Goal: Ask a question

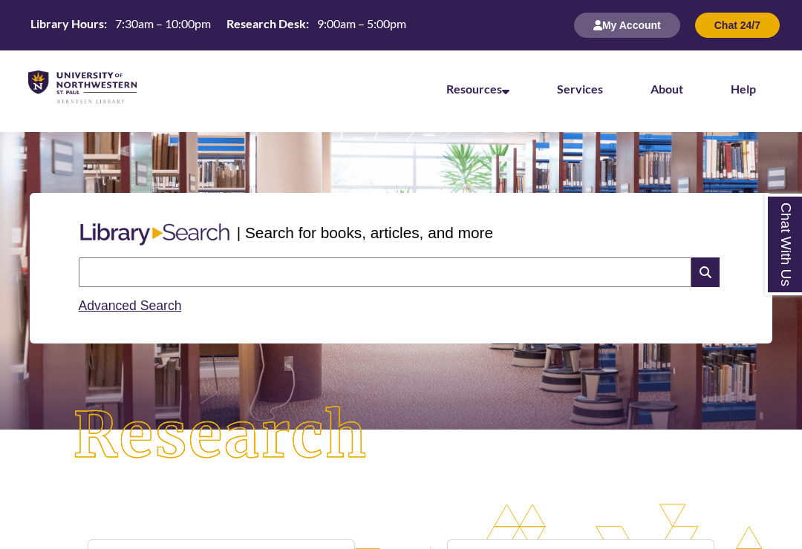
click at [313, 275] on input "text" at bounding box center [385, 273] width 612 height 30
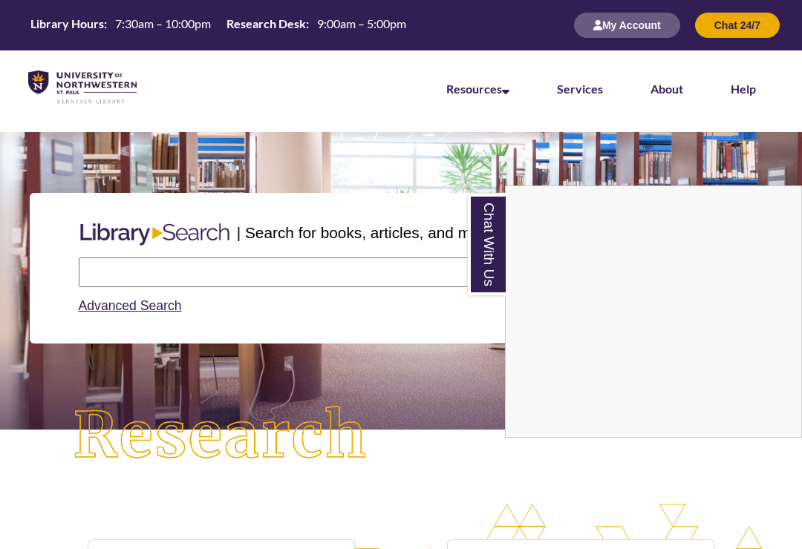
click at [483, 260] on link "Chat With Us" at bounding box center [487, 245] width 38 height 102
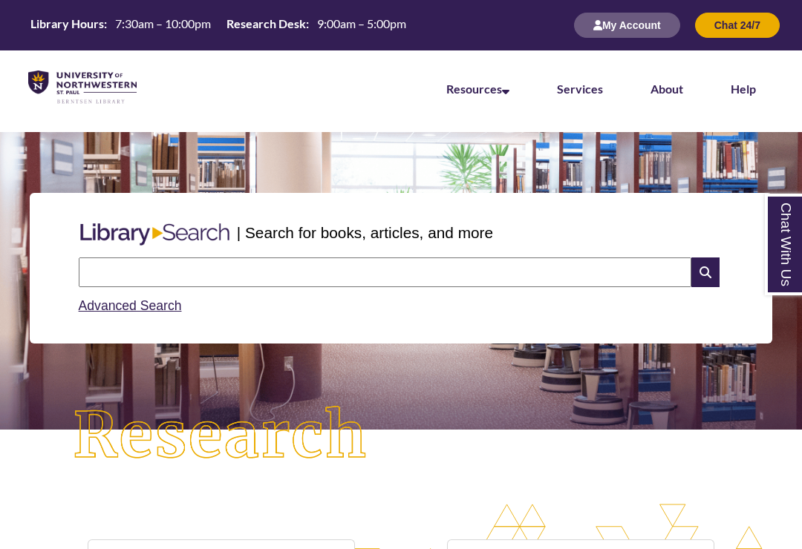
click at [375, 261] on input "text" at bounding box center [385, 273] width 612 height 30
type input "**********"
click at [252, 258] on input "text" at bounding box center [385, 273] width 612 height 30
type input "****"
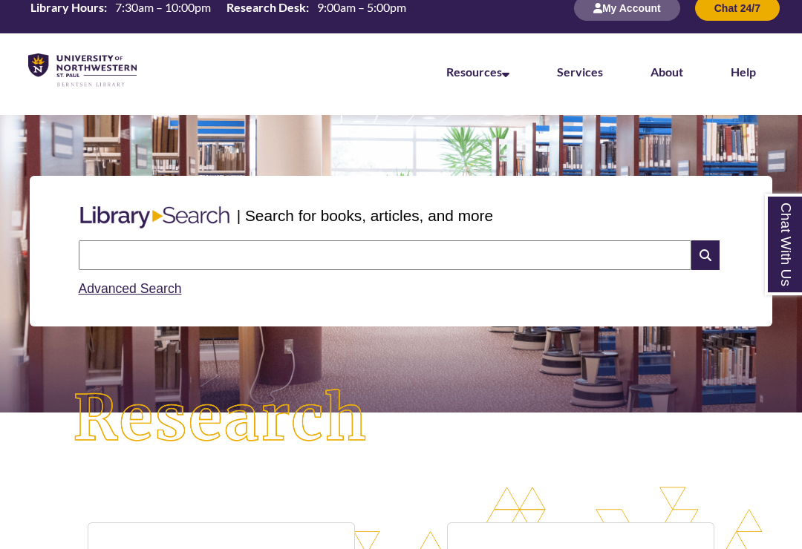
click at [419, 253] on input "text" at bounding box center [385, 256] width 612 height 30
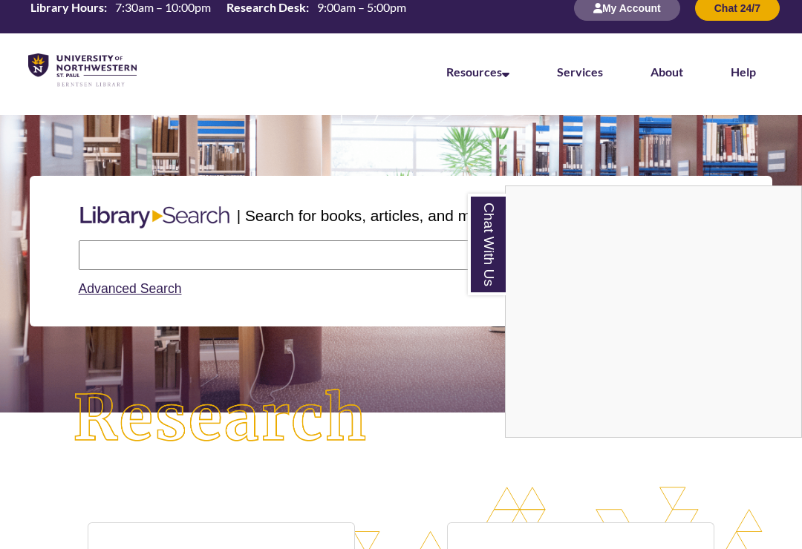
click at [498, 260] on link "Chat With Us" at bounding box center [487, 245] width 38 height 102
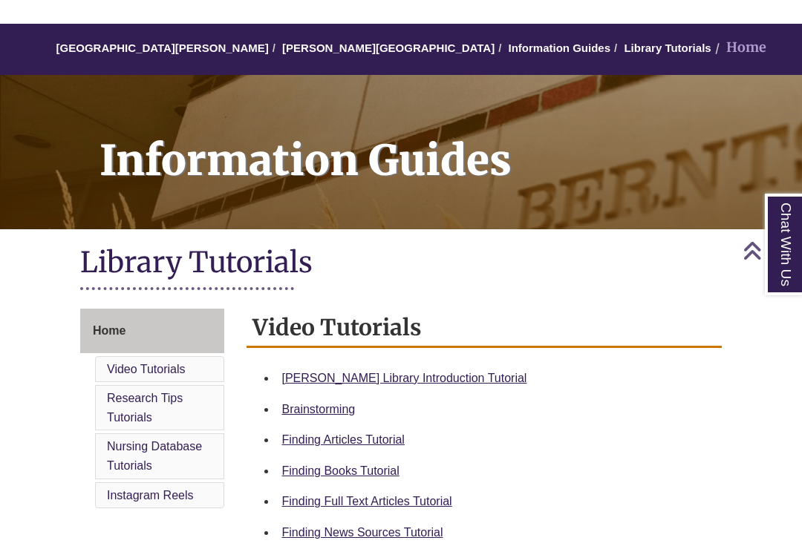
scroll to position [95, 0]
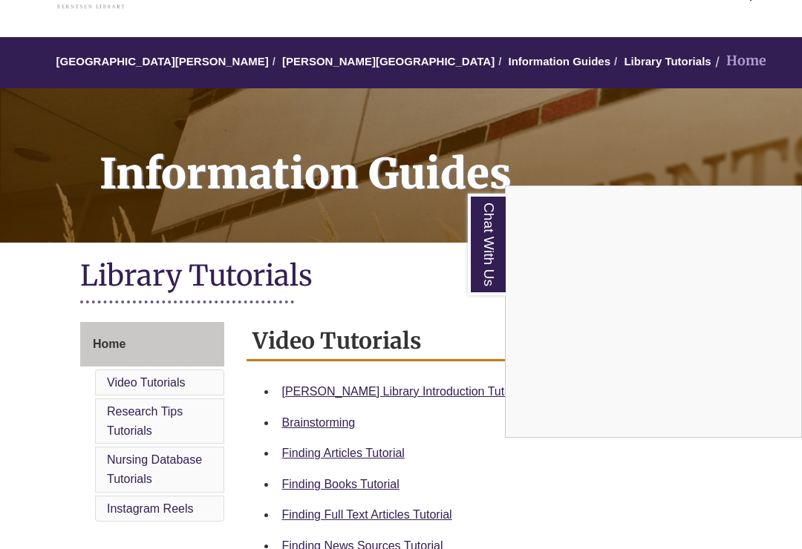
click at [480, 272] on link "Chat With Us" at bounding box center [487, 245] width 38 height 102
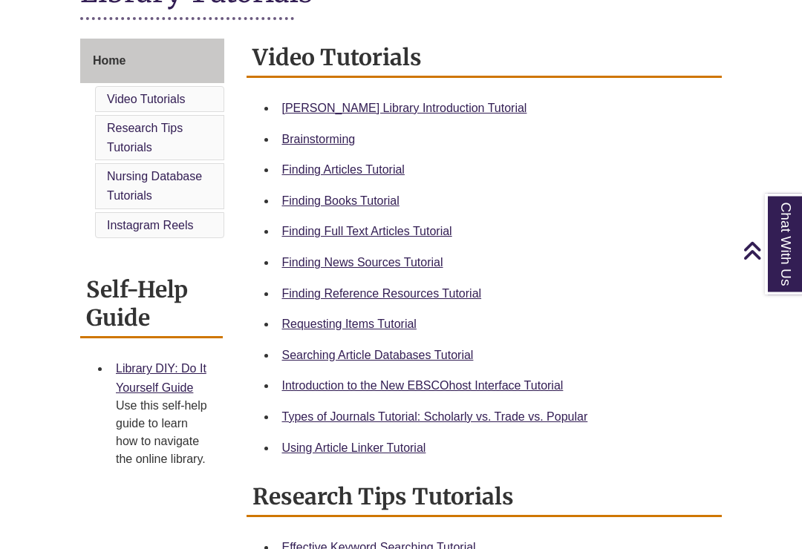
scroll to position [0, 0]
